Goal: Find specific page/section: Find specific page/section

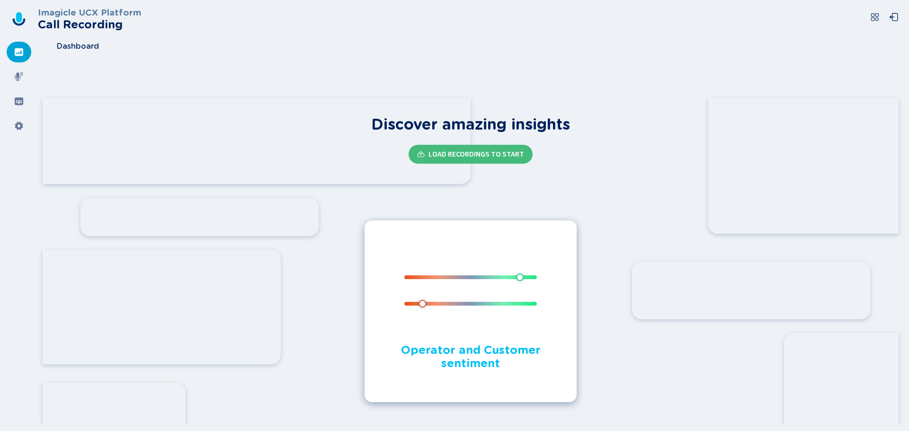
click at [79, 49] on span "Dashboard" at bounding box center [78, 46] width 42 height 9
click at [13, 50] on div at bounding box center [19, 52] width 25 height 21
click at [15, 72] on icon at bounding box center [18, 76] width 9 height 9
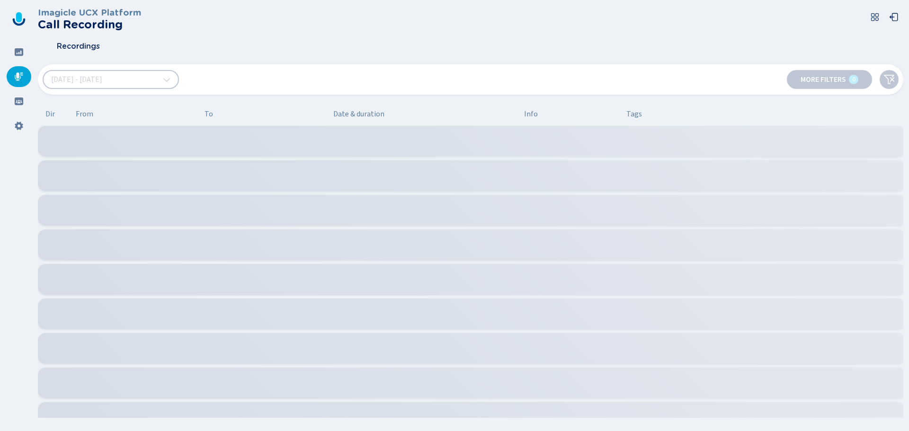
click at [19, 109] on div at bounding box center [19, 101] width 25 height 21
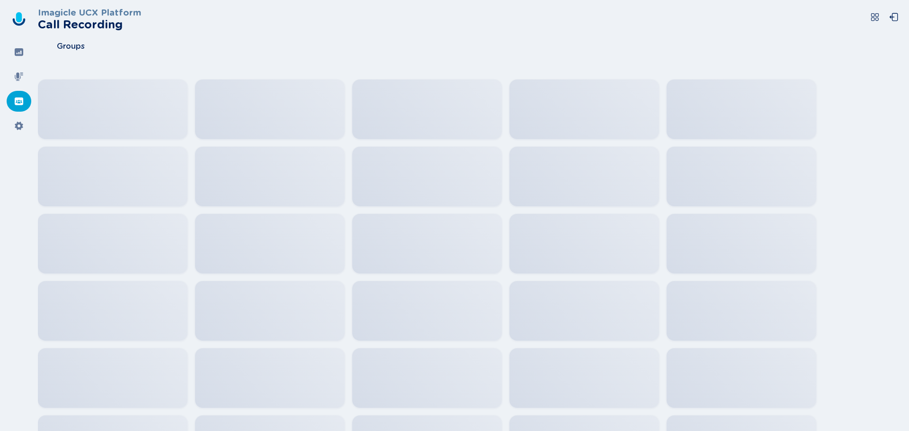
click at [16, 123] on icon at bounding box center [18, 125] width 9 height 9
click at [17, 106] on icon at bounding box center [18, 101] width 9 height 9
click at [20, 67] on div at bounding box center [19, 76] width 25 height 21
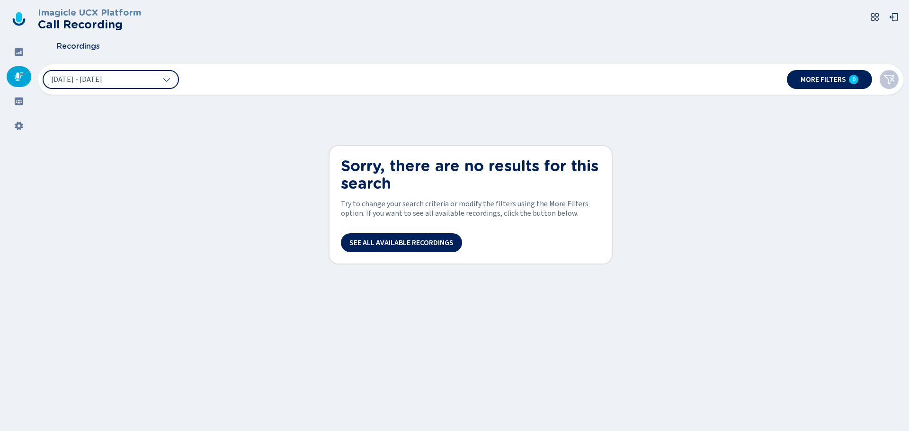
click at [21, 50] on icon at bounding box center [19, 52] width 9 height 8
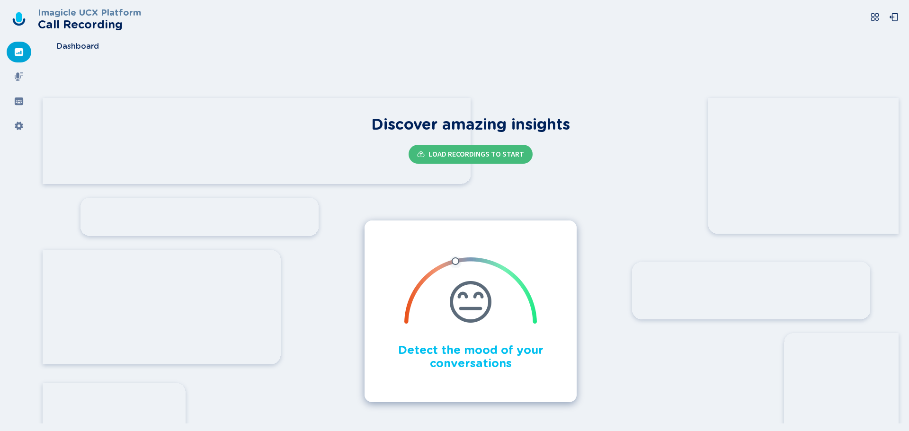
click at [23, 20] on icon at bounding box center [19, 22] width 13 height 8
click at [78, 16] on h3 "Imagicle UCX Platform" at bounding box center [89, 13] width 103 height 10
click at [895, 17] on icon at bounding box center [893, 16] width 9 height 9
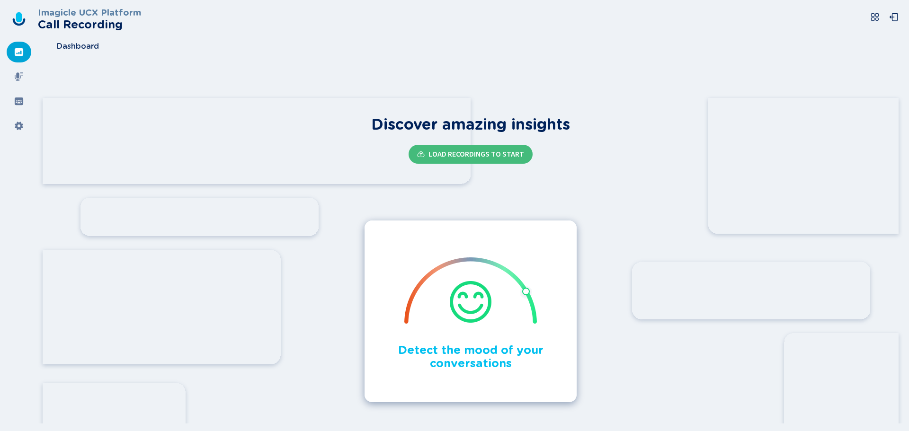
click at [18, 73] on icon at bounding box center [19, 76] width 9 height 9
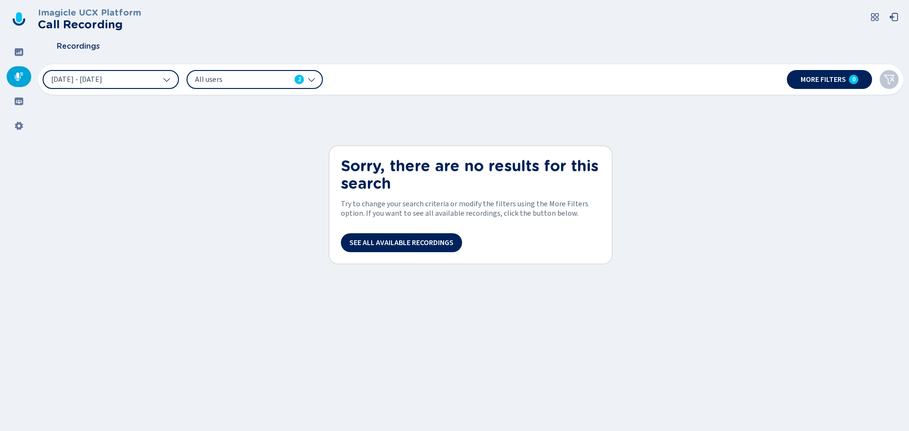
click at [11, 57] on div at bounding box center [19, 52] width 25 height 21
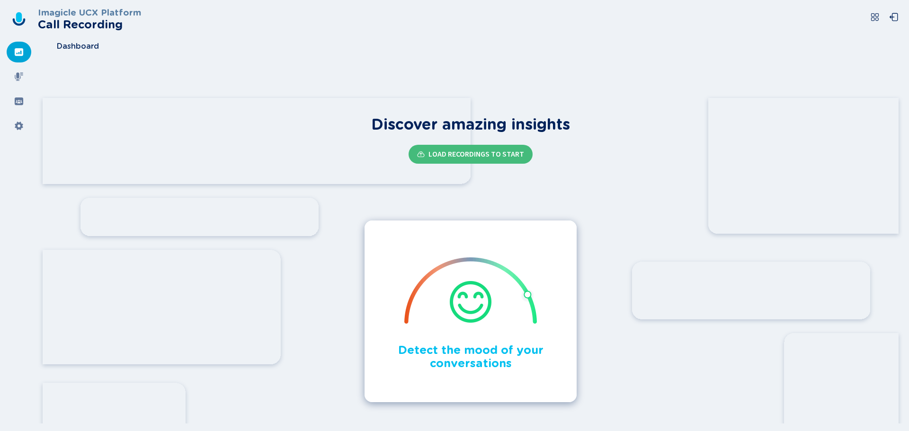
click at [13, 81] on div at bounding box center [19, 76] width 25 height 21
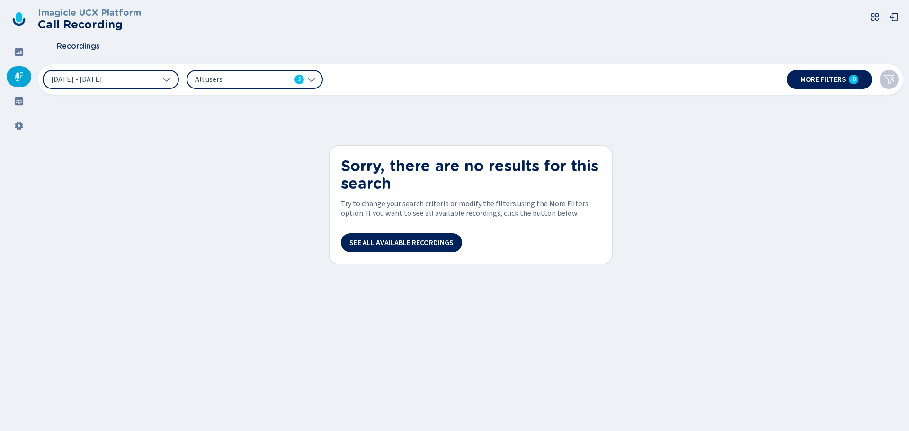
click at [18, 62] on div at bounding box center [19, 52] width 25 height 21
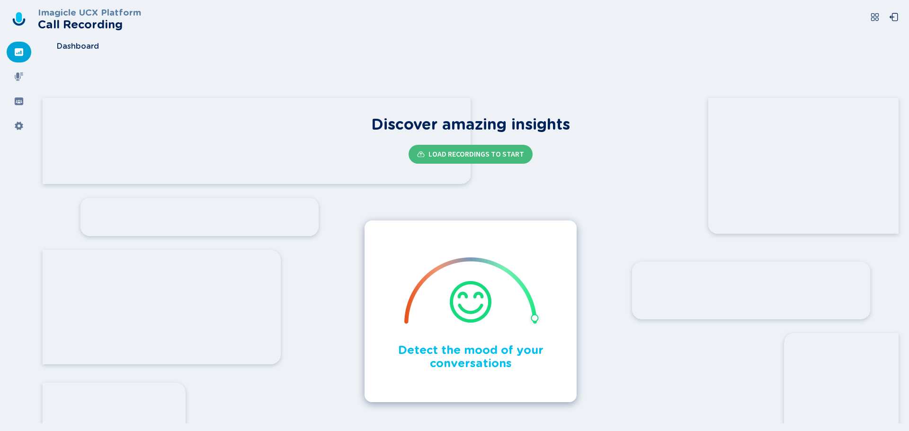
click at [18, 77] on icon at bounding box center [19, 76] width 9 height 9
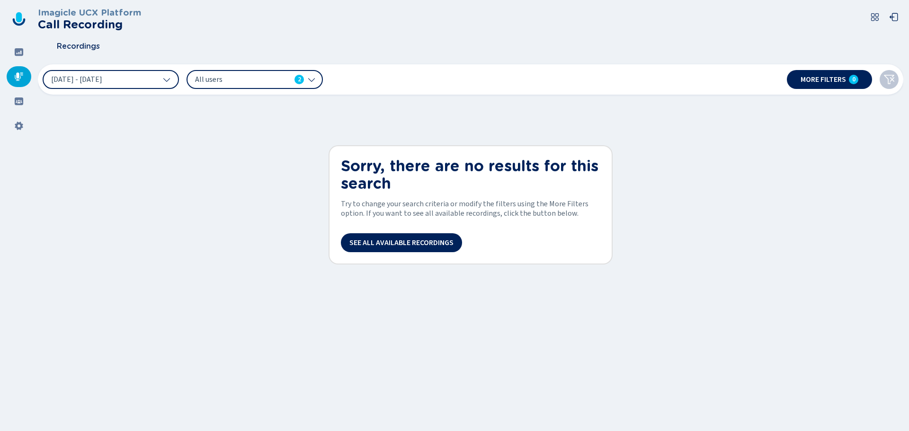
click at [19, 58] on div at bounding box center [19, 52] width 25 height 21
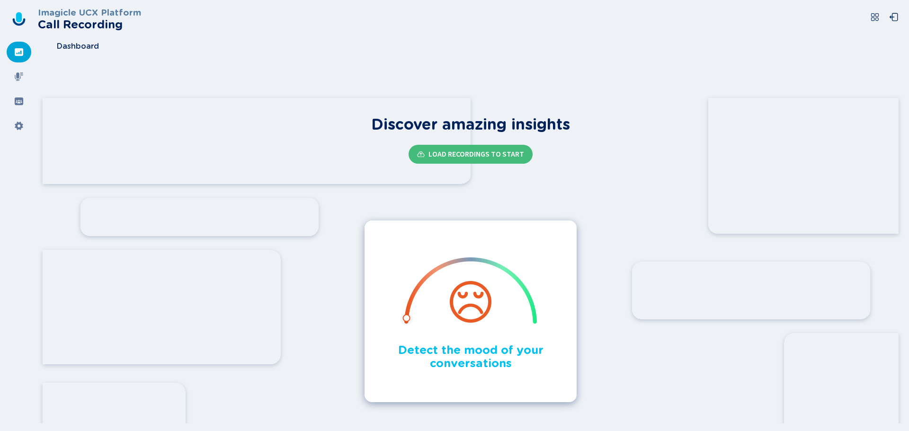
click at [18, 79] on icon at bounding box center [18, 76] width 9 height 9
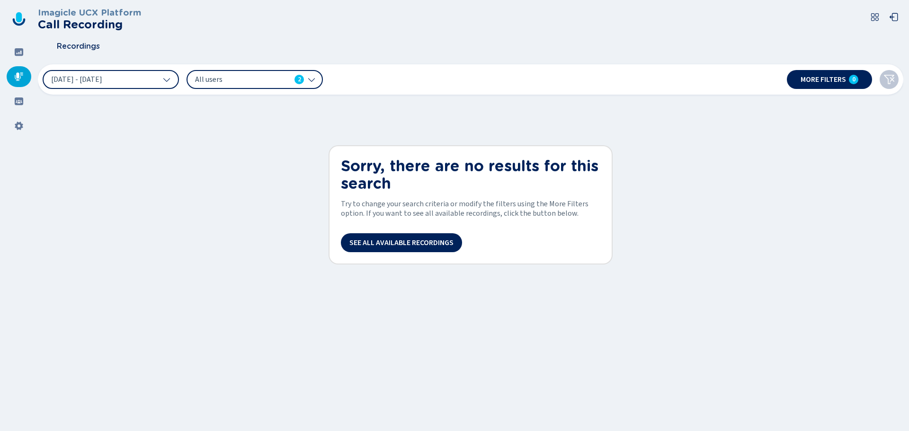
drag, startPoint x: 644, startPoint y: 217, endPoint x: 621, endPoint y: 125, distance: 94.5
click at [644, 216] on div "Imagicle UCX Platform Call Recording Recordings [DATE] - [DATE] All users 2 Mor…" at bounding box center [470, 213] width 865 height 426
click at [17, 107] on div at bounding box center [19, 101] width 25 height 21
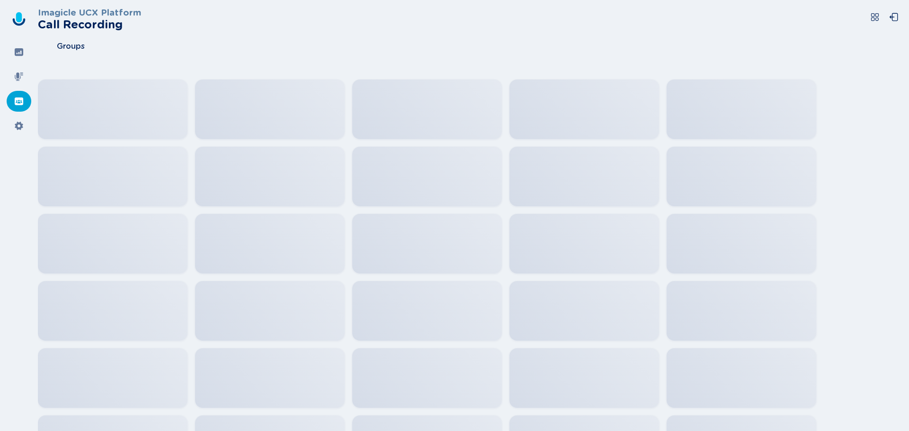
click at [20, 80] on icon at bounding box center [18, 76] width 9 height 9
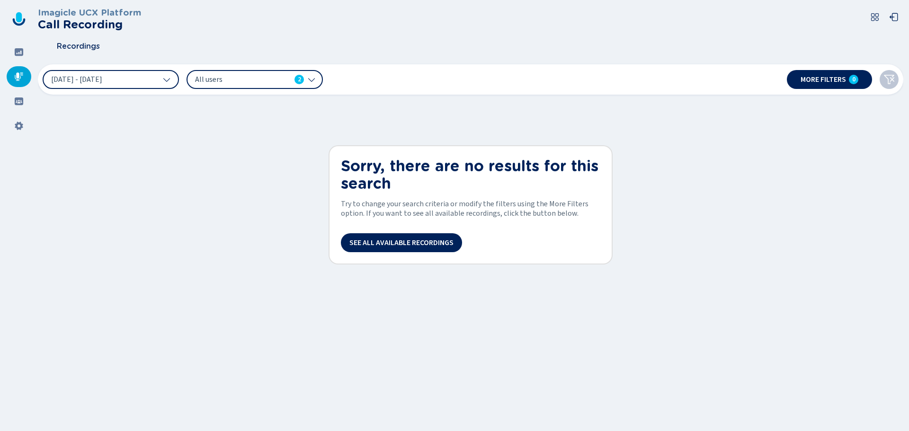
click at [20, 98] on icon at bounding box center [19, 102] width 9 height 8
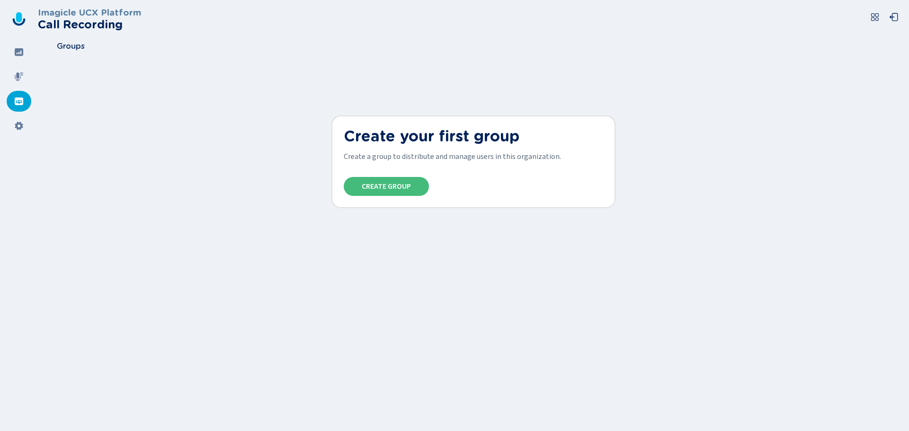
click at [20, 87] on nav at bounding box center [19, 215] width 38 height 431
click at [19, 81] on icon at bounding box center [18, 76] width 9 height 9
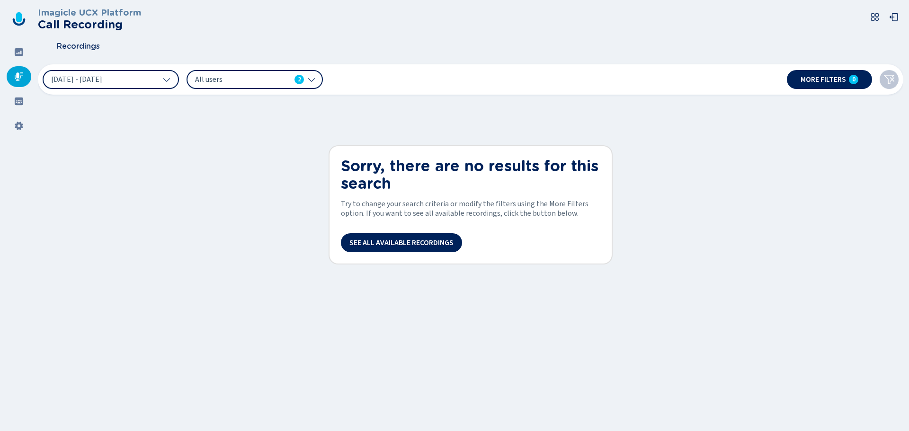
click at [22, 105] on icon at bounding box center [18, 101] width 9 height 9
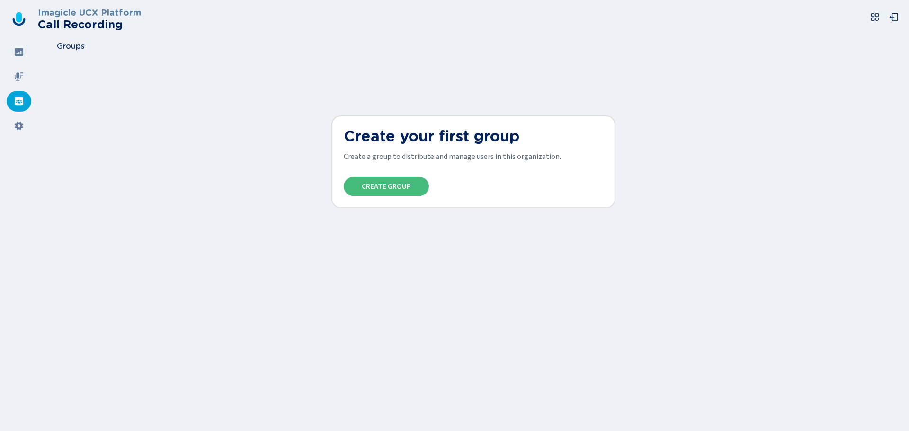
click at [17, 80] on icon at bounding box center [19, 76] width 9 height 9
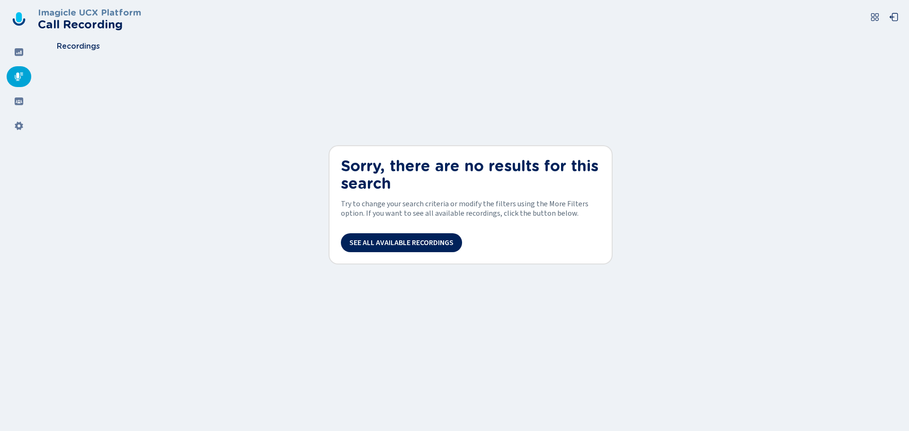
click at [17, 74] on icon at bounding box center [19, 76] width 9 height 9
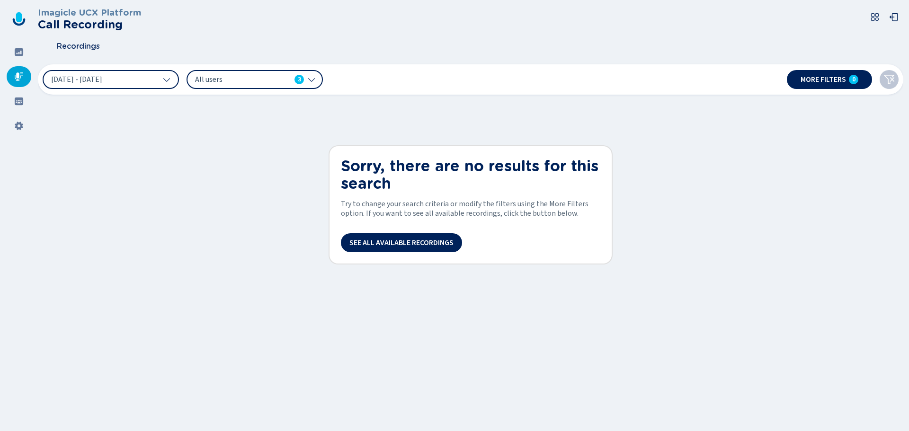
click at [24, 56] on div at bounding box center [19, 52] width 25 height 21
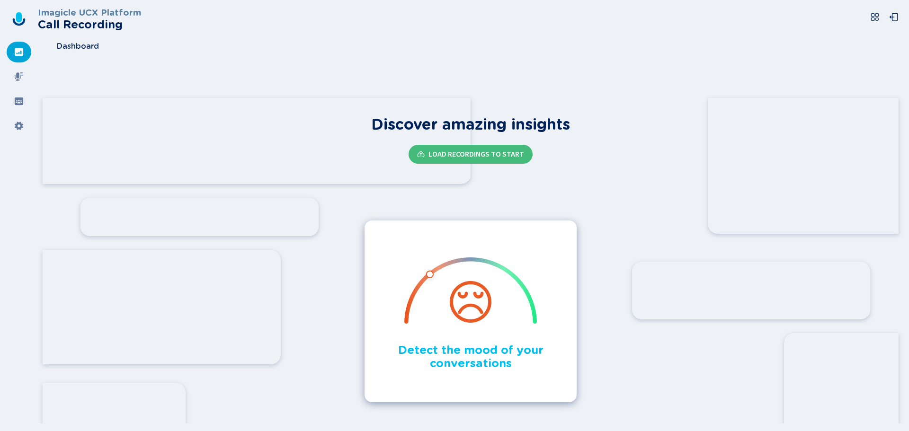
click at [16, 72] on icon at bounding box center [18, 76] width 9 height 9
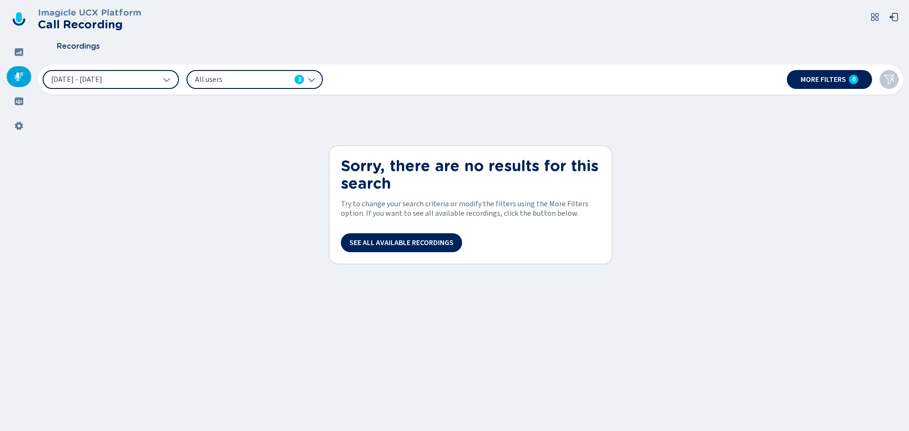
click at [397, 184] on h1 "Sorry, there are no results for this search" at bounding box center [470, 175] width 259 height 35
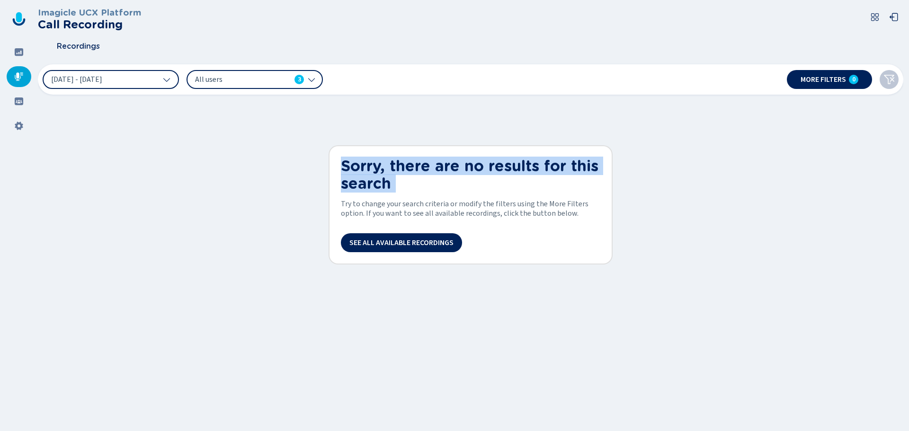
click at [397, 184] on h1 "Sorry, there are no results for this search" at bounding box center [470, 175] width 259 height 35
click at [388, 179] on h1 "Sorry, there are no results for this search" at bounding box center [470, 175] width 259 height 35
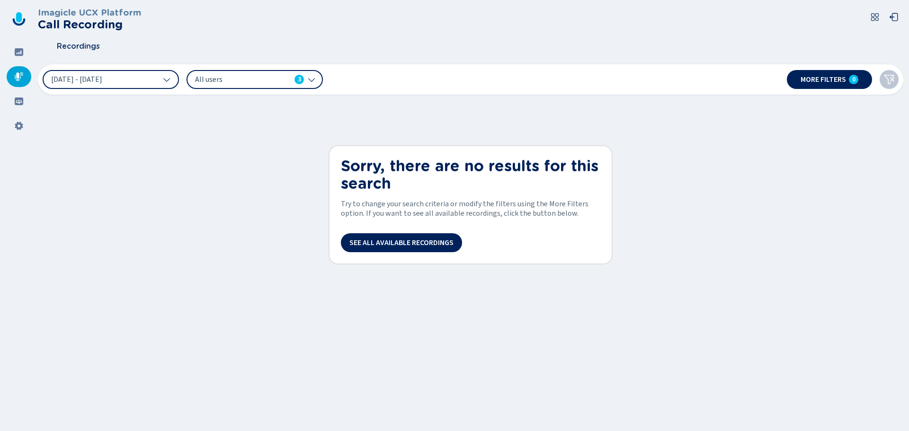
click at [388, 179] on h1 "Sorry, there are no results for this search" at bounding box center [470, 175] width 259 height 35
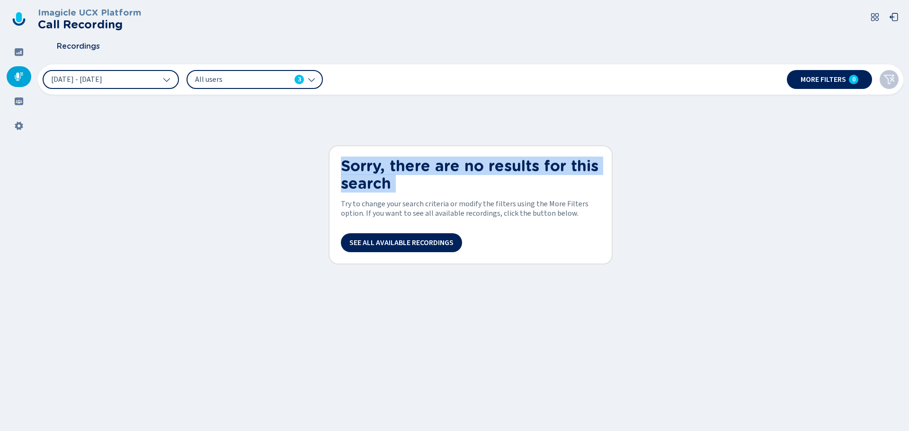
click at [388, 179] on h1 "Sorry, there are no results for this search" at bounding box center [470, 175] width 259 height 35
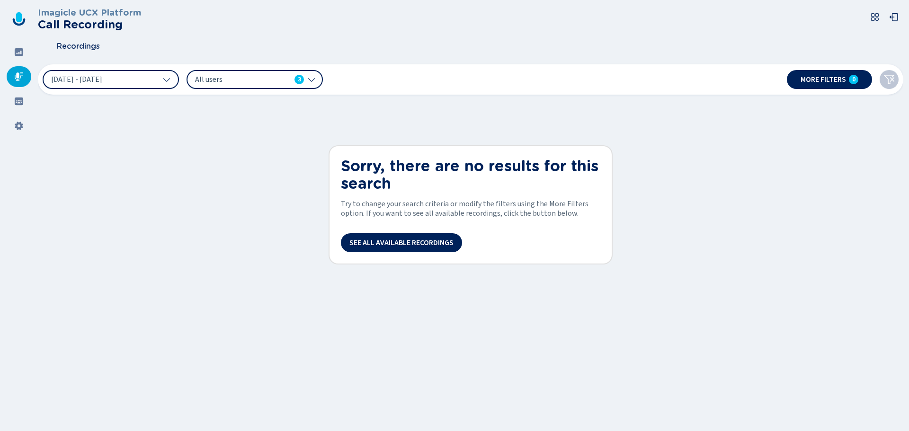
click at [386, 197] on div "Sorry, there are no results for this search Try to change your search criteria …" at bounding box center [470, 204] width 284 height 119
click at [386, 213] on span "Try to change your search criteria or modify the filters using the More Filters…" at bounding box center [470, 209] width 259 height 18
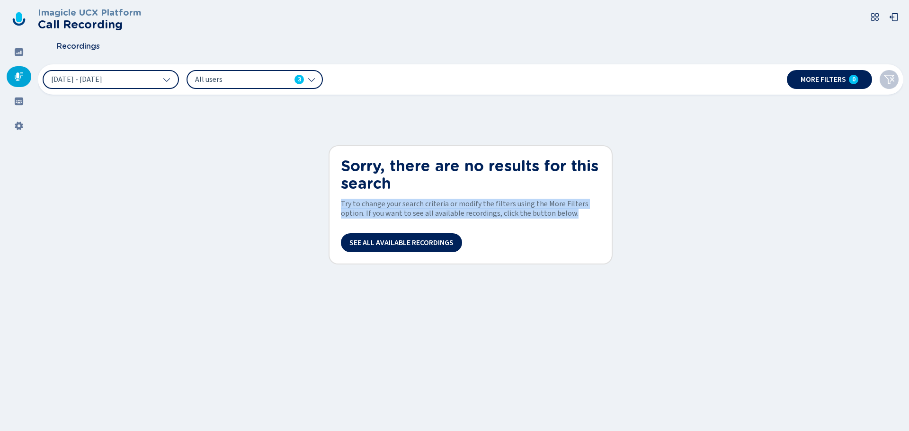
click at [386, 213] on span "Try to change your search criteria or modify the filters using the More Filters…" at bounding box center [470, 209] width 259 height 18
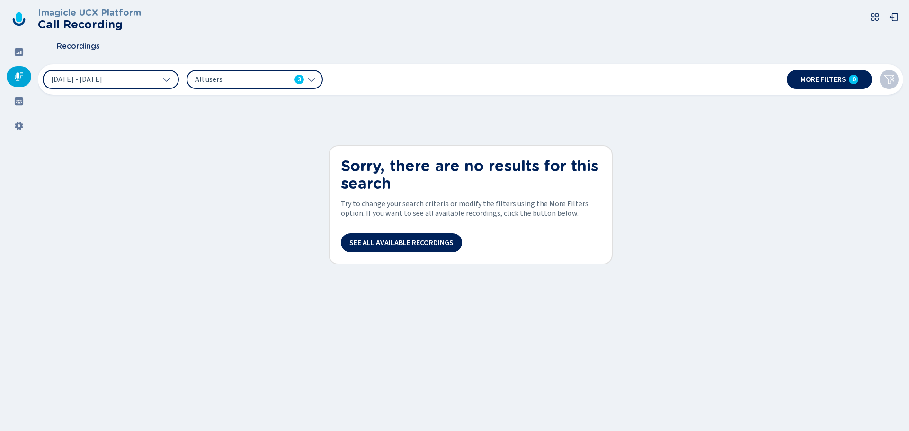
click at [385, 185] on h1 "Sorry, there are no results for this search" at bounding box center [470, 175] width 259 height 35
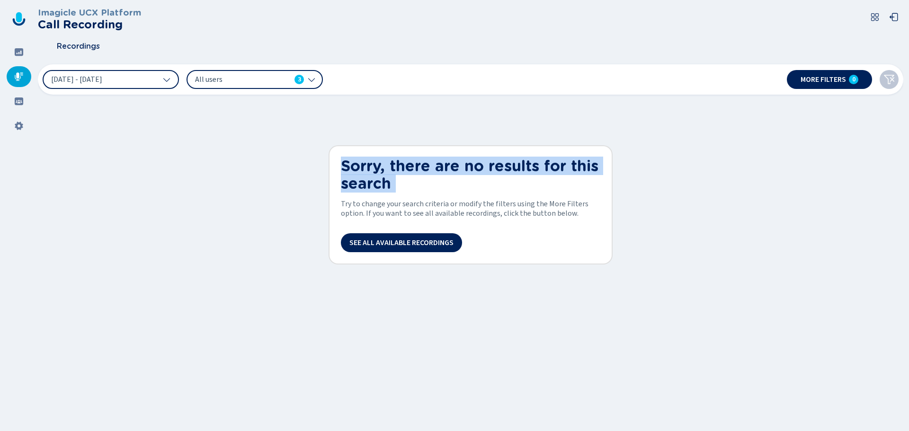
click at [385, 185] on h1 "Sorry, there are no results for this search" at bounding box center [470, 175] width 259 height 35
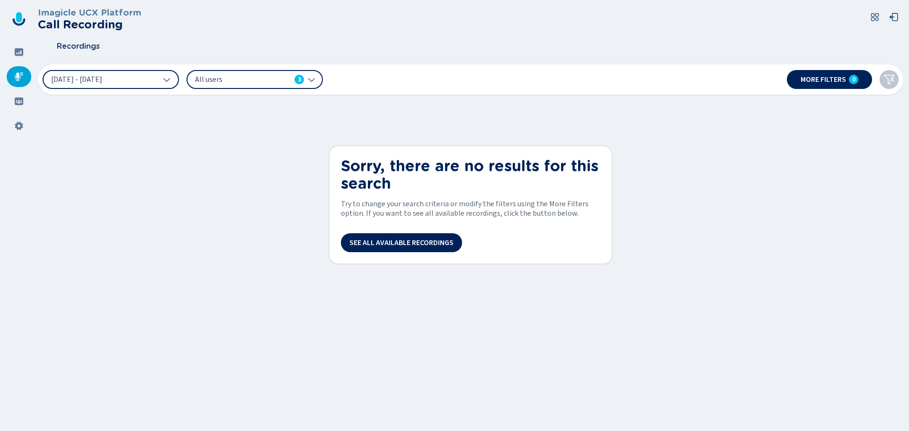
click at [387, 212] on span "Try to change your search criteria or modify the filters using the More Filters…" at bounding box center [470, 209] width 259 height 18
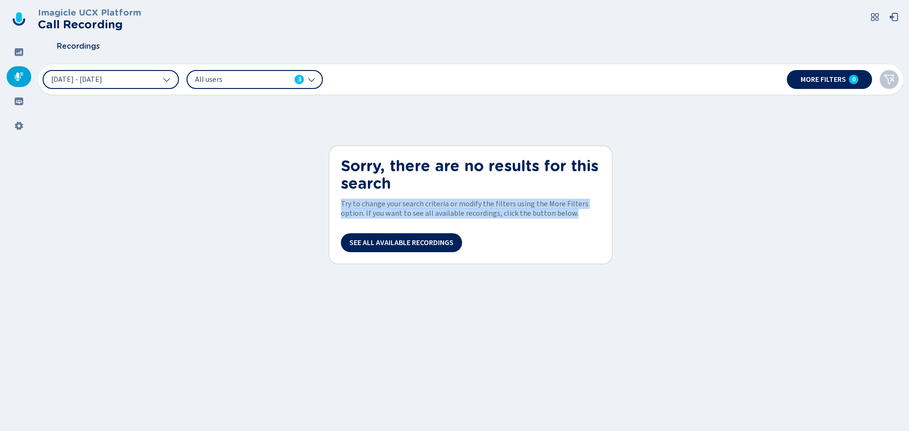
click at [388, 212] on span "Try to change your search criteria or modify the filters using the More Filters…" at bounding box center [470, 209] width 259 height 18
